Goal: Check status: Check status

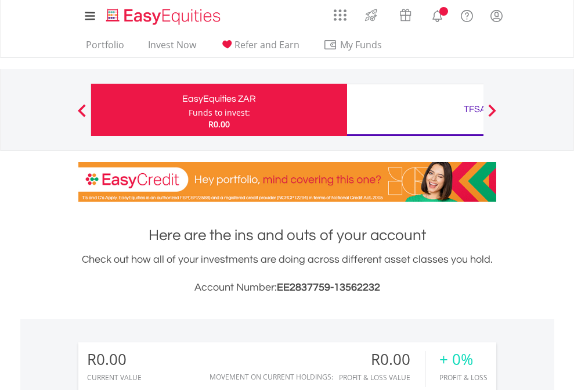
scroll to position [112, 182]
click at [189, 110] on div "Funds to invest:" at bounding box center [220, 113] width 62 height 12
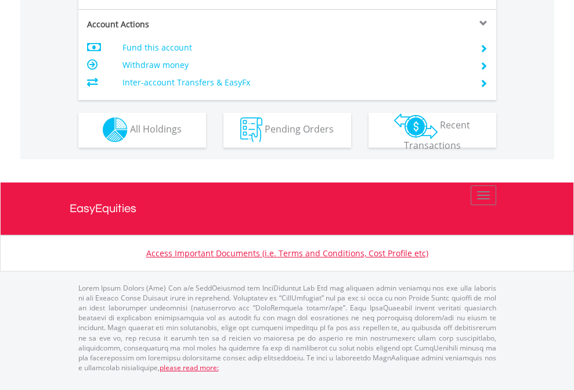
scroll to position [1086, 0]
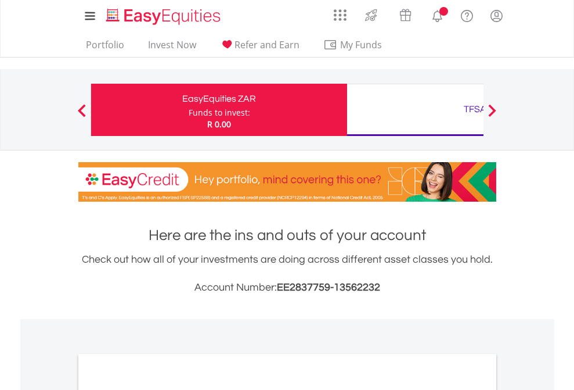
scroll to position [698, 0]
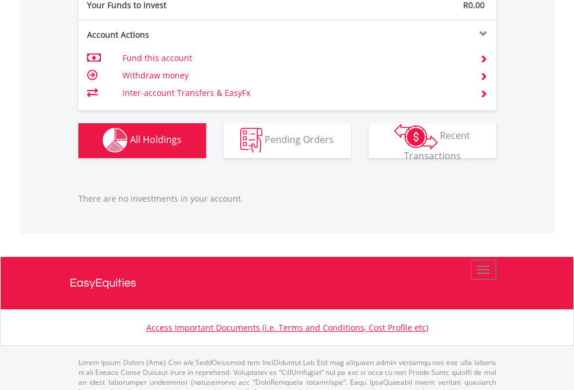
scroll to position [1150, 0]
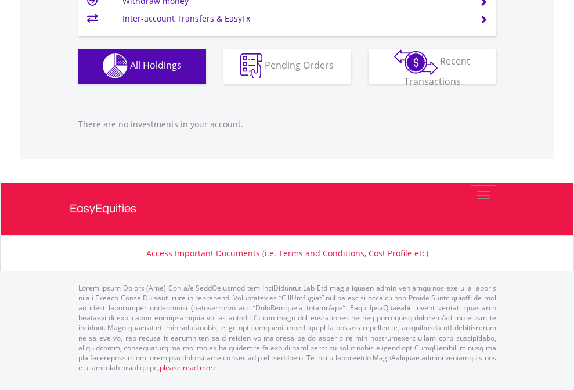
scroll to position [1150, 0]
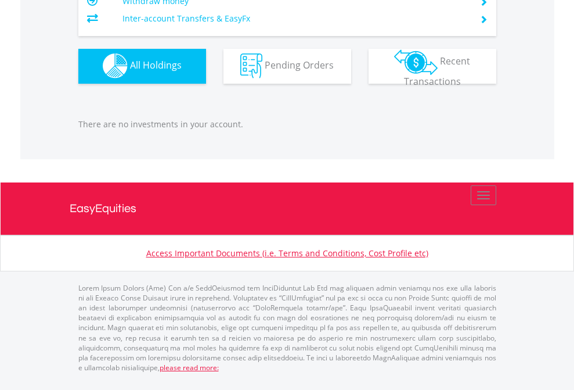
scroll to position [112, 182]
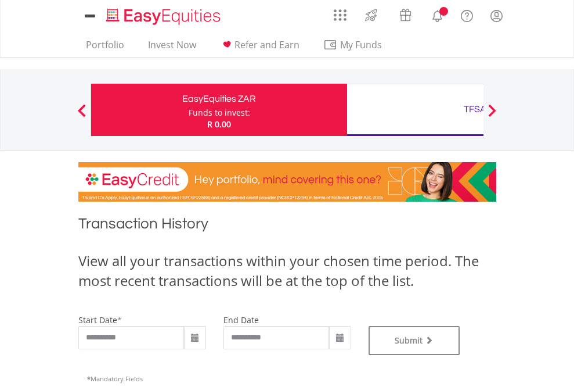
type input "**********"
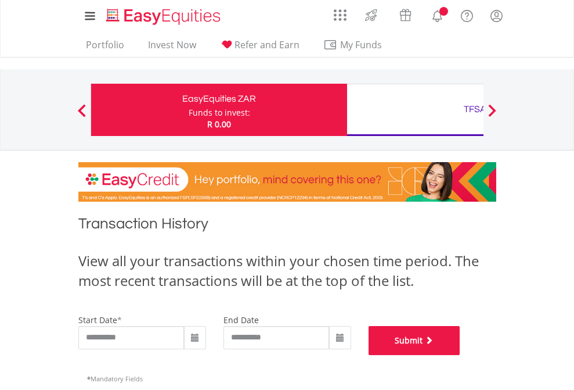
click at [461, 355] on button "Submit" at bounding box center [415, 340] width 92 height 29
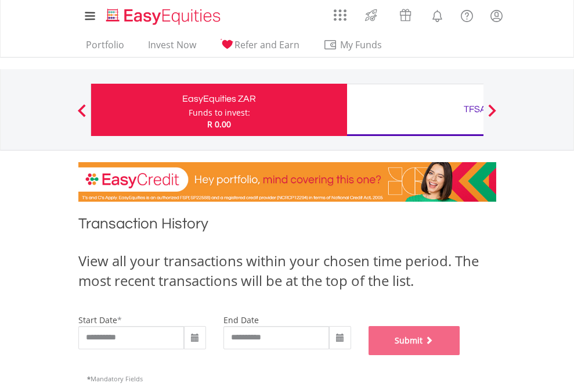
scroll to position [471, 0]
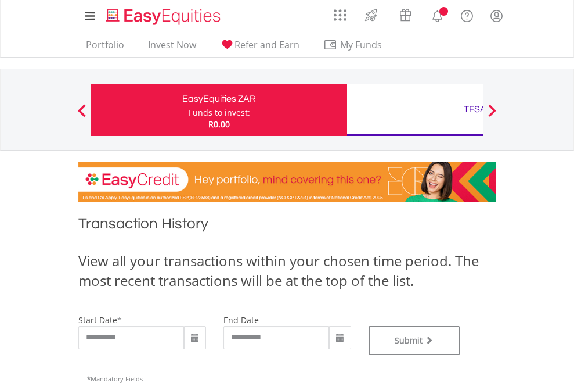
click at [415, 110] on div "TFSA" at bounding box center [475, 109] width 242 height 16
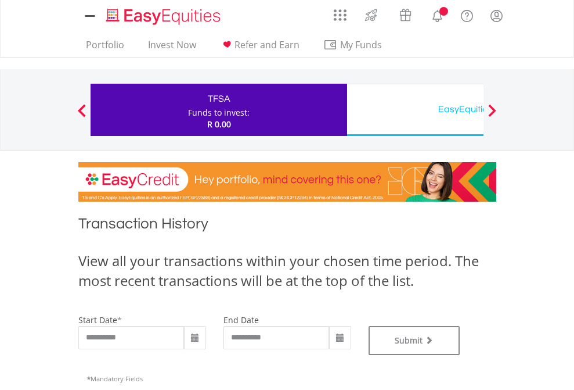
type input "**********"
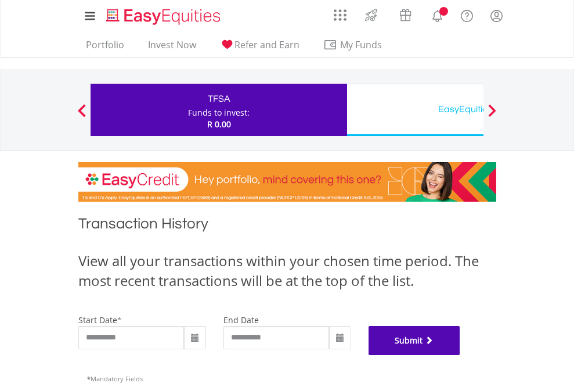
click at [461, 355] on button "Submit" at bounding box center [415, 340] width 92 height 29
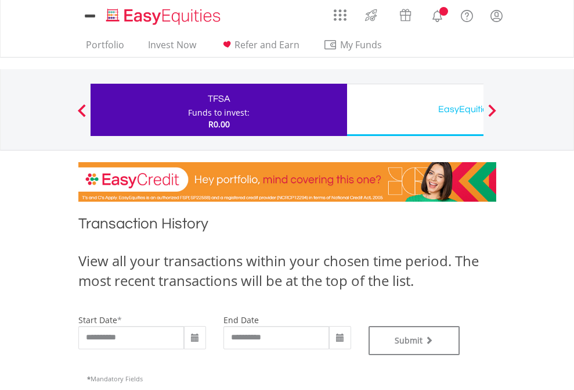
click at [415, 110] on div "EasyEquities USD" at bounding box center [475, 109] width 242 height 16
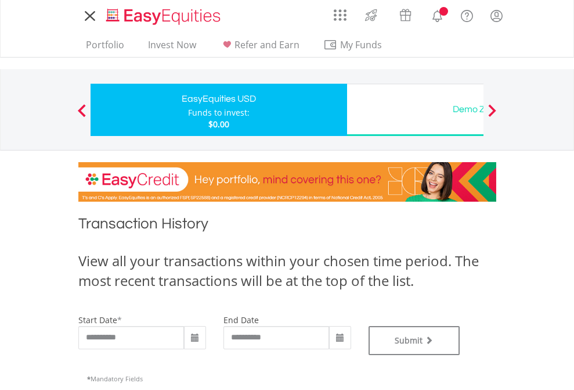
type input "**********"
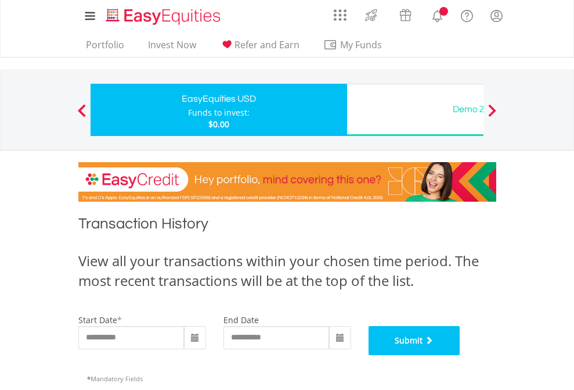
click at [461, 355] on button "Submit" at bounding box center [415, 340] width 92 height 29
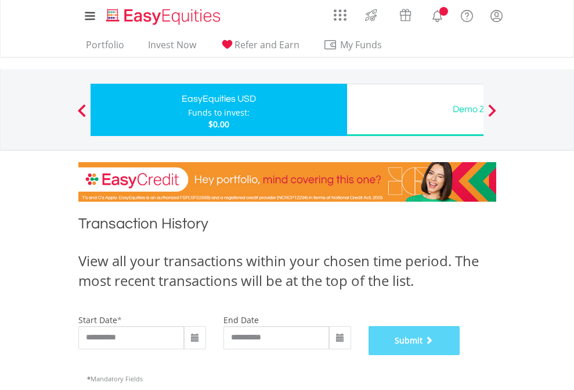
scroll to position [471, 0]
